Goal: Transaction & Acquisition: Purchase product/service

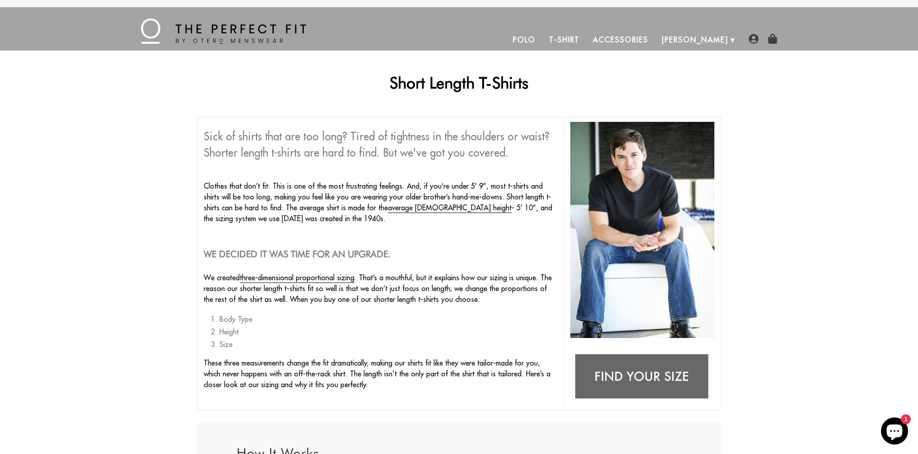
click at [400, 141] on span "Sick of shirts that are too long? Tired of tightness in the shoulders or waist?…" at bounding box center [377, 145] width 346 height 30
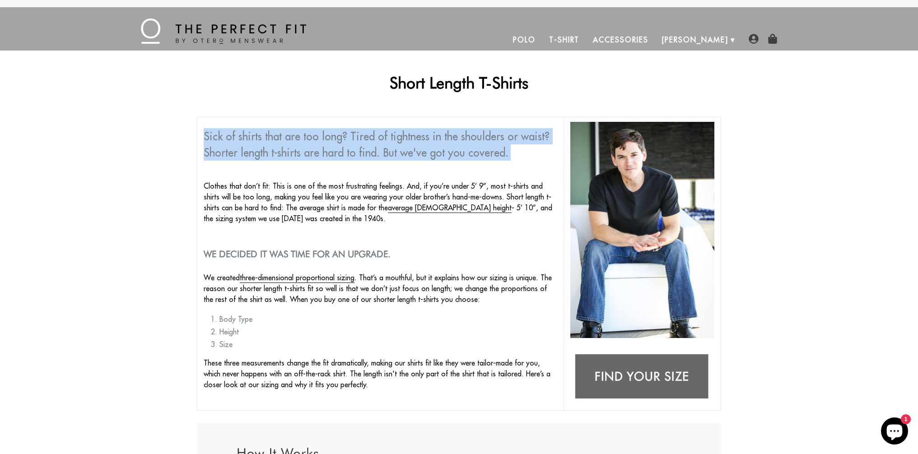
click at [400, 141] on span "Sick of shirts that are too long? Tired of tightness in the shoulders or waist?…" at bounding box center [377, 145] width 346 height 30
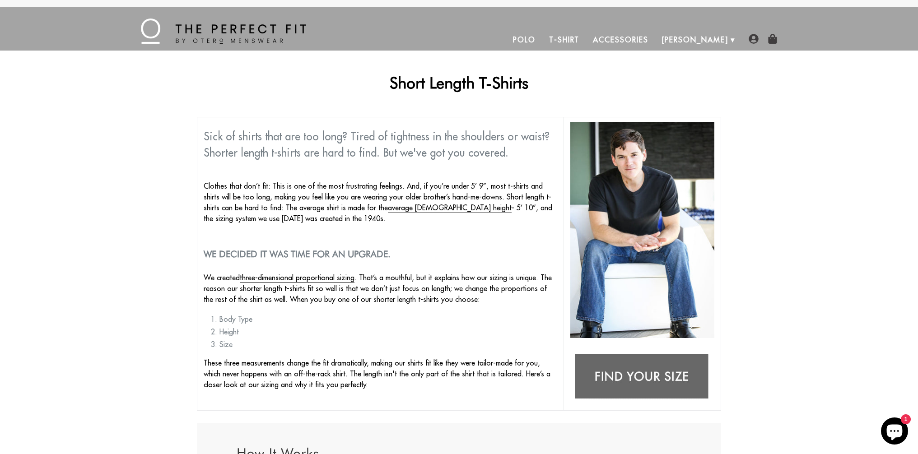
click at [288, 200] on p "Clothes that don’t fit: This is one of the most frustrating feelings. And, if y…" at bounding box center [381, 202] width 354 height 43
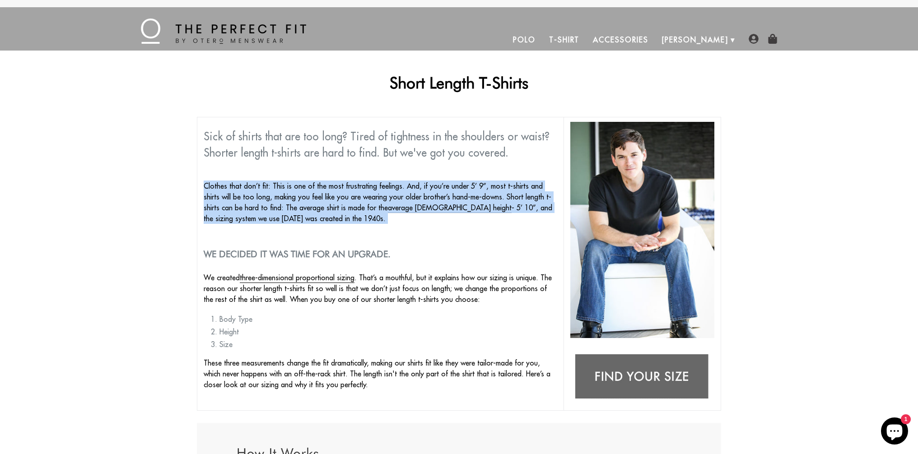
click at [288, 200] on p "Clothes that don’t fit: This is one of the most frustrating feelings. And, if y…" at bounding box center [381, 202] width 354 height 43
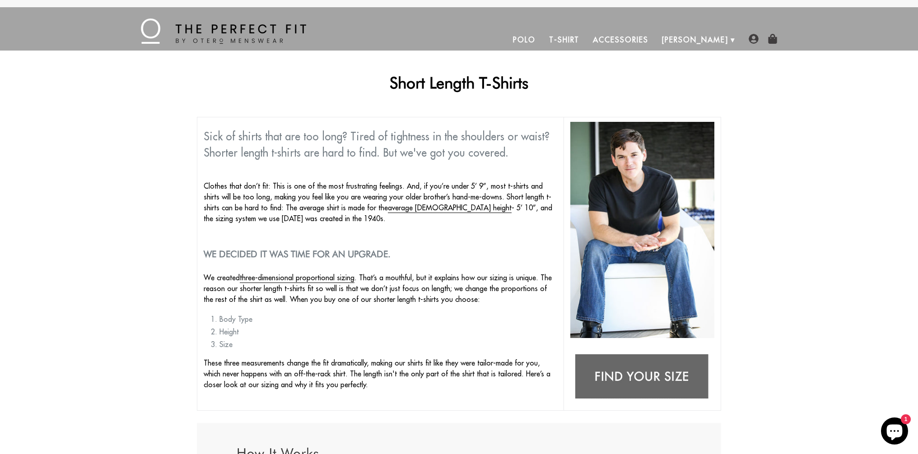
click at [327, 254] on h2 "We decided it was time for an upgrade." at bounding box center [381, 254] width 354 height 11
click at [264, 205] on p "Clothes that don’t fit: This is one of the most frustrating feelings. And, if y…" at bounding box center [381, 202] width 354 height 43
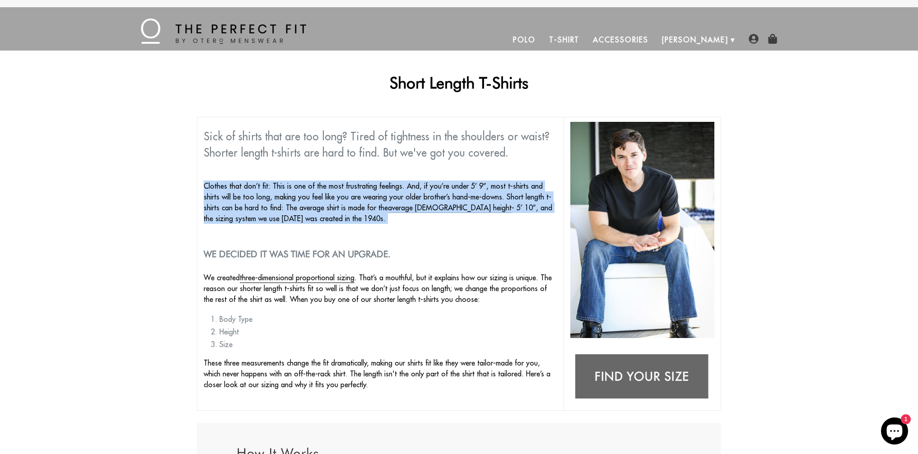
click at [264, 205] on p "Clothes that don’t fit: This is one of the most frustrating feelings. And, if y…" at bounding box center [381, 202] width 354 height 43
click at [586, 42] on link "T-Shirt" at bounding box center [564, 40] width 44 height 22
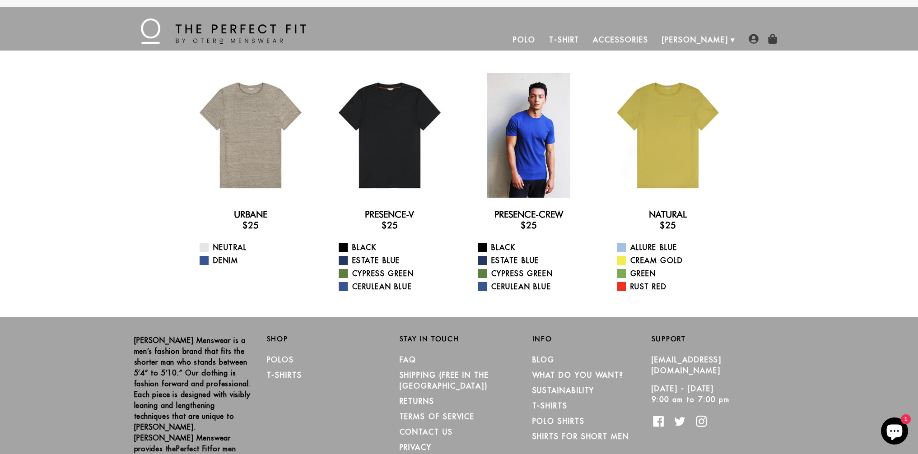
click at [533, 136] on div at bounding box center [528, 135] width 125 height 125
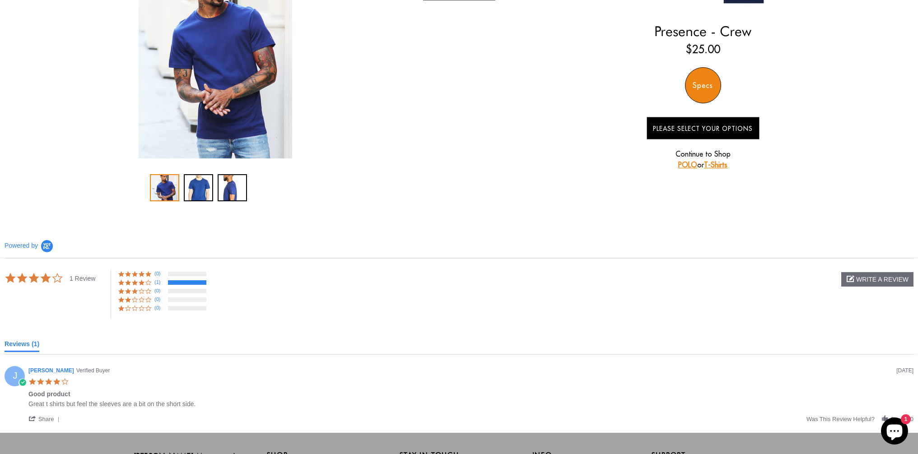
scroll to position [16, 0]
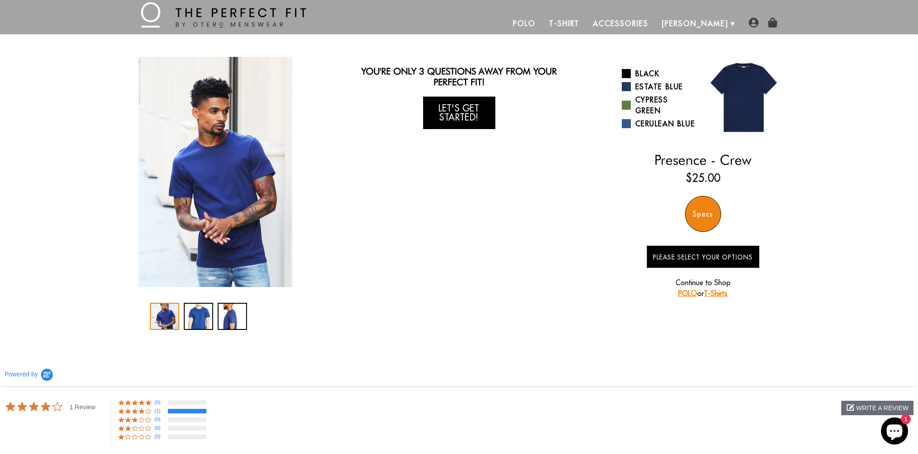
click at [458, 105] on link "Let's Get Started!" at bounding box center [459, 113] width 72 height 33
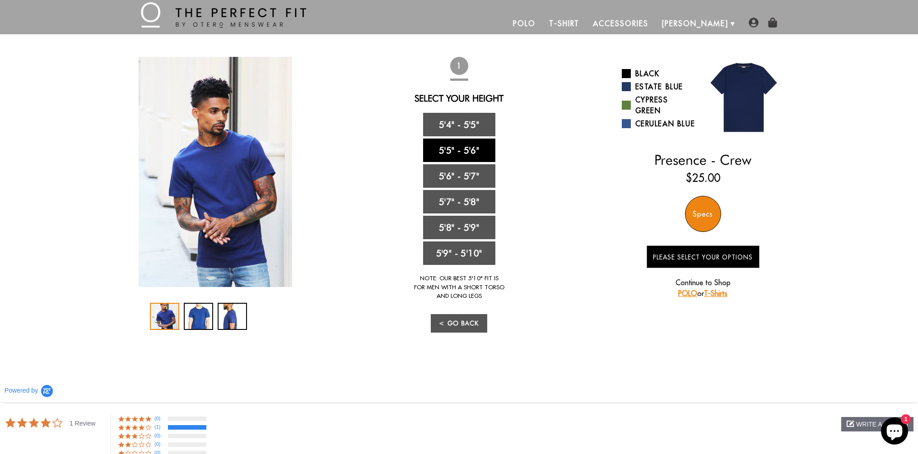
click at [469, 147] on link "5'5" - 5'6"" at bounding box center [459, 150] width 72 height 23
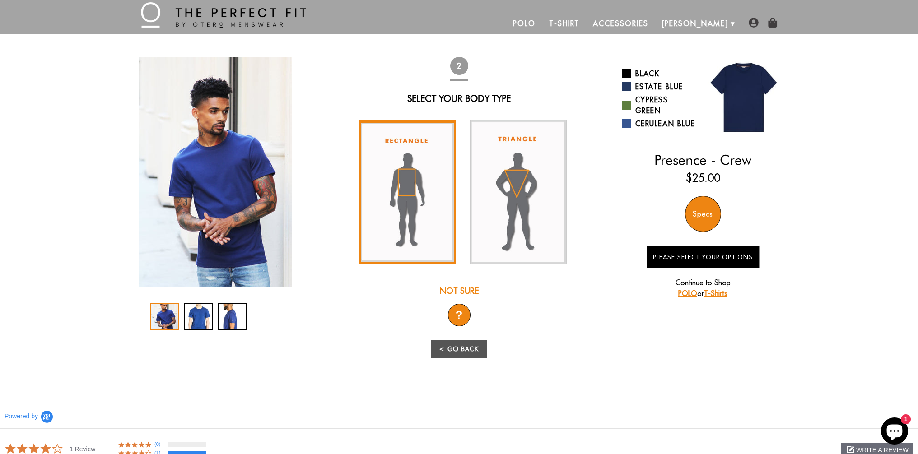
click at [423, 186] on img at bounding box center [408, 193] width 98 height 144
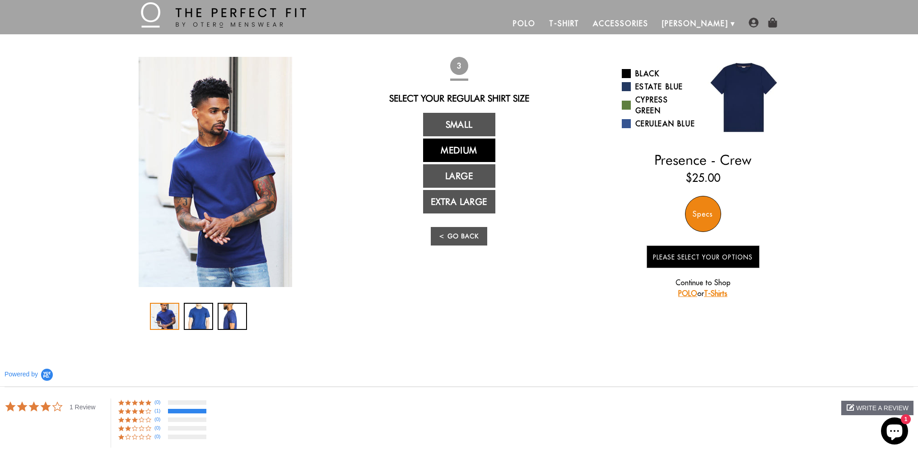
click at [464, 153] on link "Medium" at bounding box center [459, 150] width 72 height 23
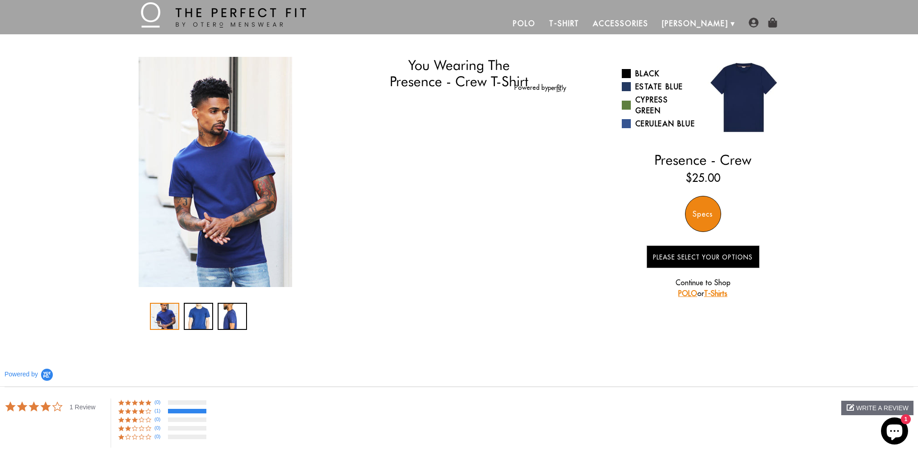
select select "55-56"
select select "M"
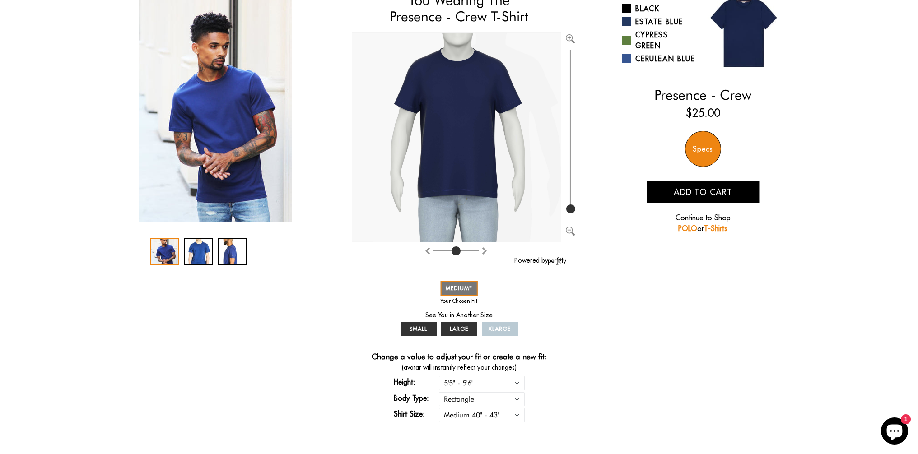
scroll to position [82, 0]
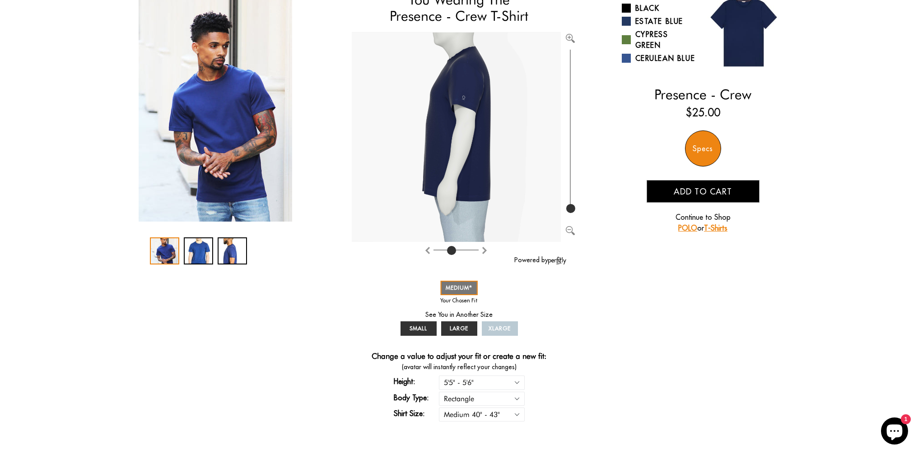
type input "4"
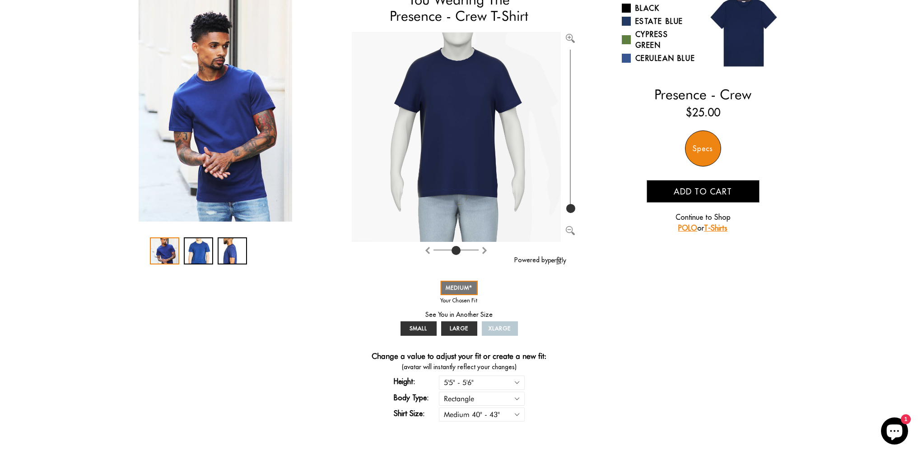
click at [455, 251] on input "range" at bounding box center [455, 251] width 45 height 1
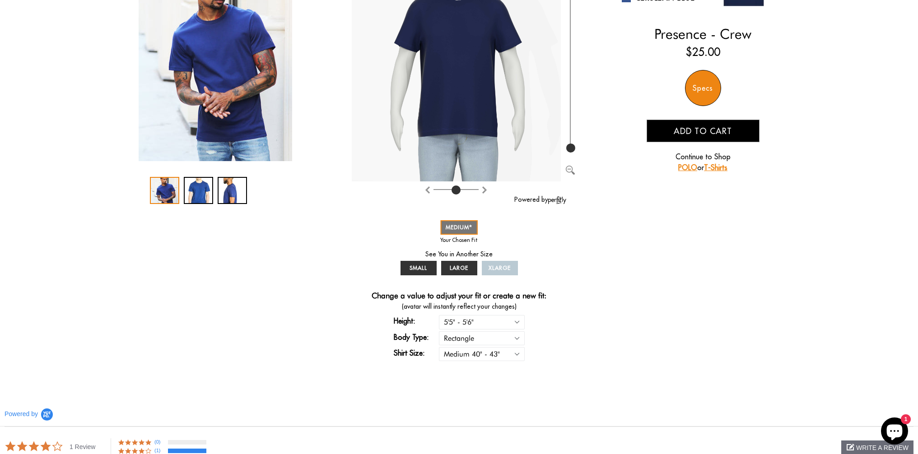
scroll to position [157, 0]
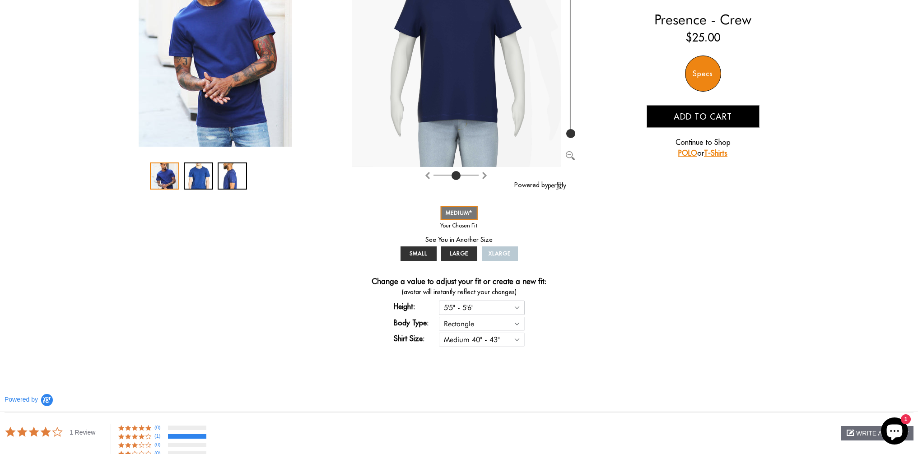
click at [517, 306] on select "5'4" - 5'5" 5'5" - 5'6" 5'6" - 5'7" 5'7" - 5'8" 5'8" - 5'9" 5'9" - 5'10"" at bounding box center [482, 308] width 86 height 14
select select "54-55"
click at [439, 301] on select "5'4" - 5'5" 5'5" - 5'6" 5'6" - 5'7" 5'7" - 5'8" 5'8" - 5'9" 5'9" - 5'10"" at bounding box center [482, 308] width 86 height 14
click at [627, 282] on div "You Wearing The Presence - Crew T-Shirt You're only 3 questions away from your …" at bounding box center [459, 135] width 650 height 439
select select "M"
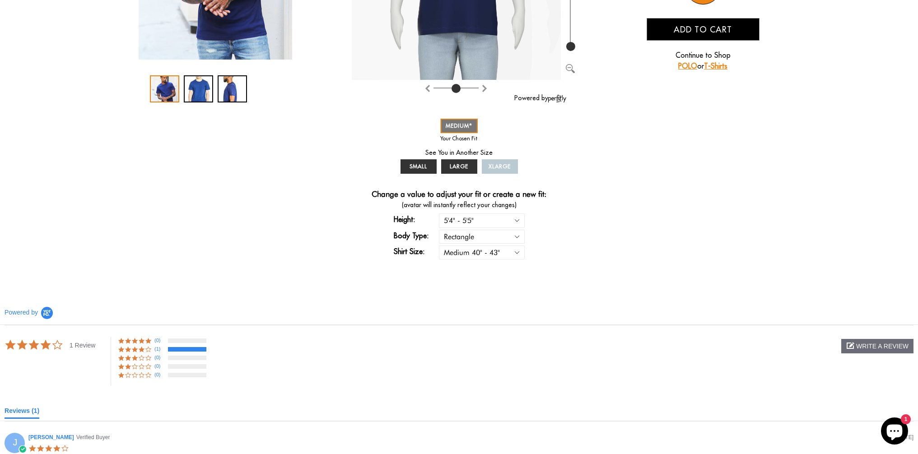
scroll to position [27, 0]
